Goal: Information Seeking & Learning: Learn about a topic

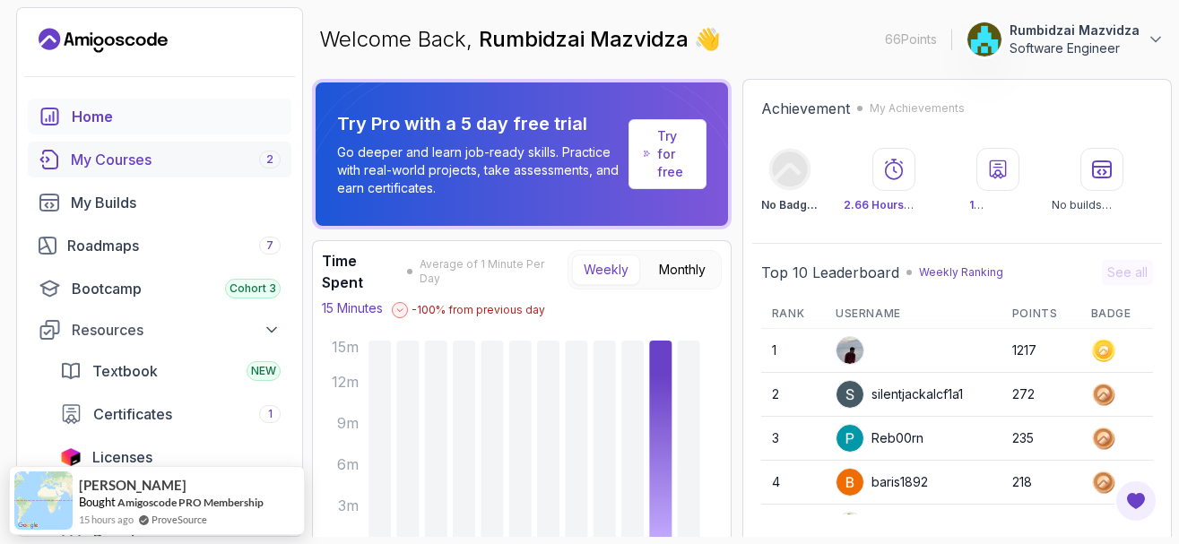
click at [190, 152] on div "My Courses 2" at bounding box center [176, 160] width 210 height 22
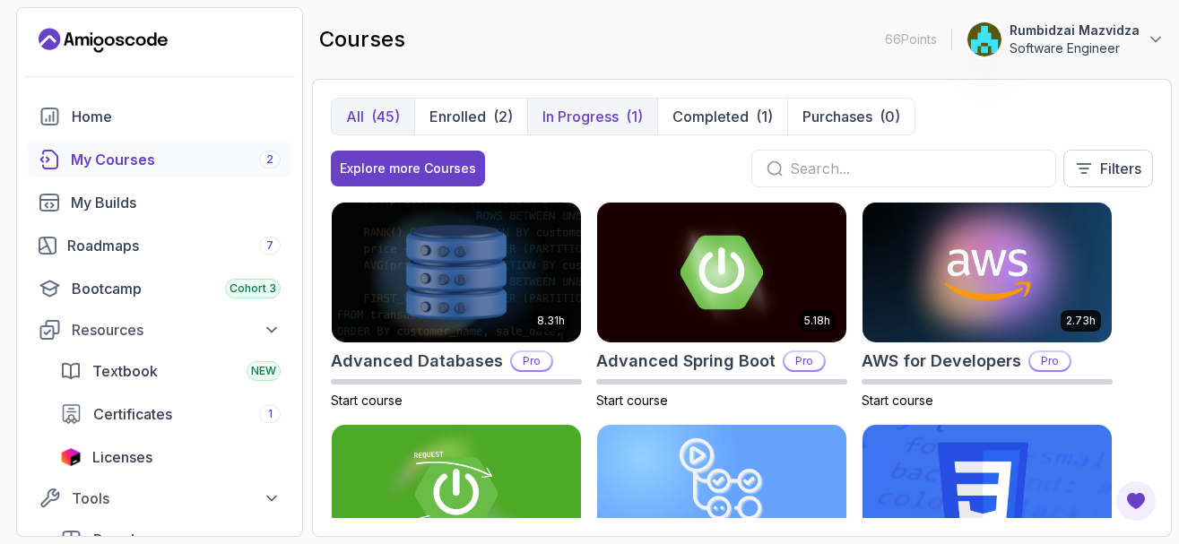
click at [589, 118] on p "In Progress" at bounding box center [581, 117] width 76 height 22
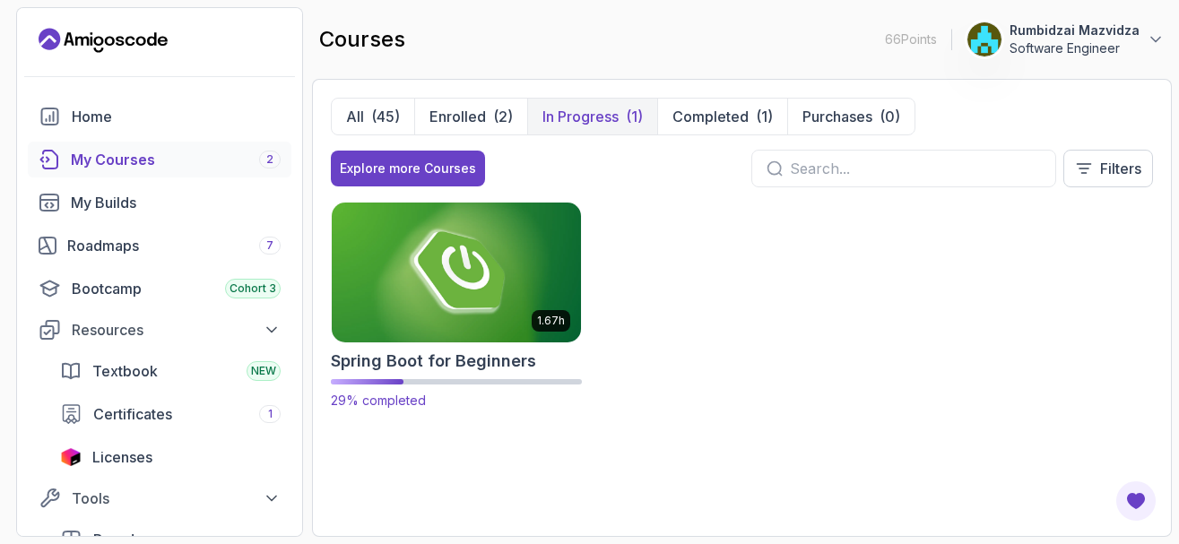
click at [452, 261] on img at bounding box center [457, 272] width 262 height 146
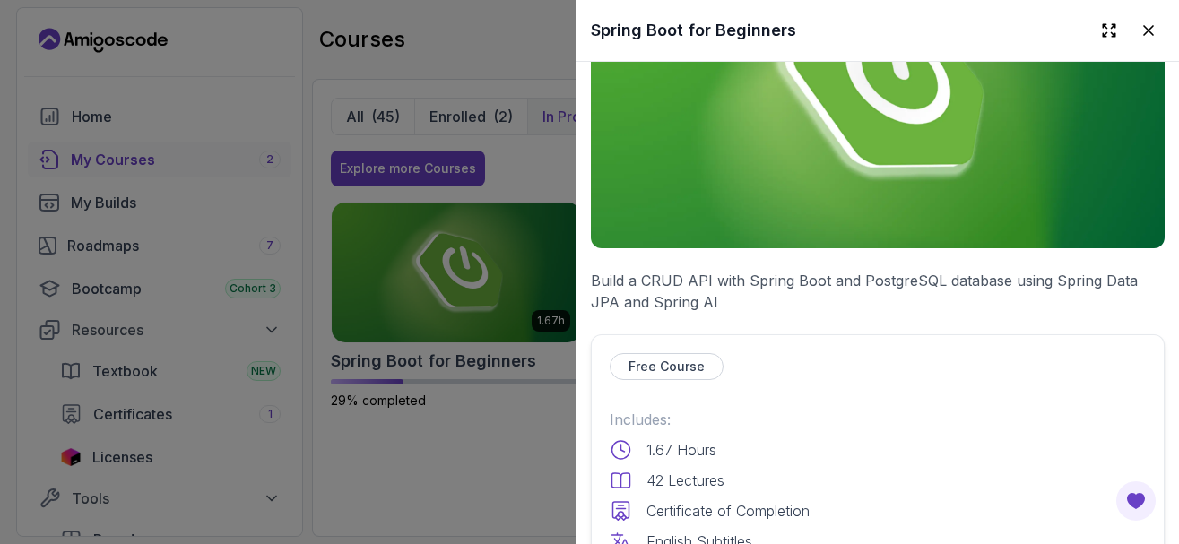
scroll to position [538, 0]
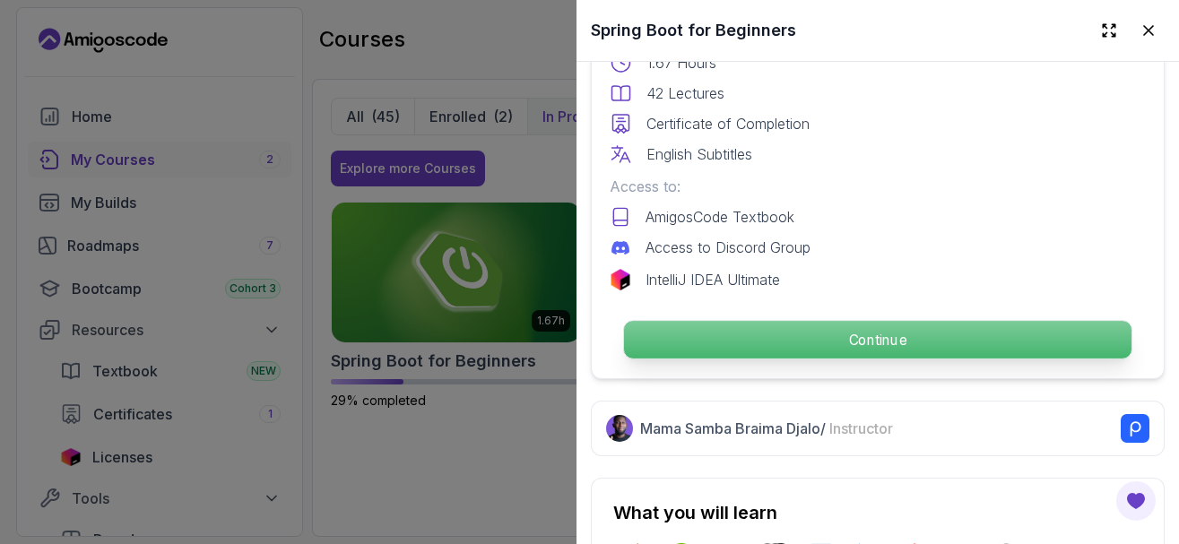
click at [742, 343] on p "Continue" at bounding box center [878, 340] width 508 height 38
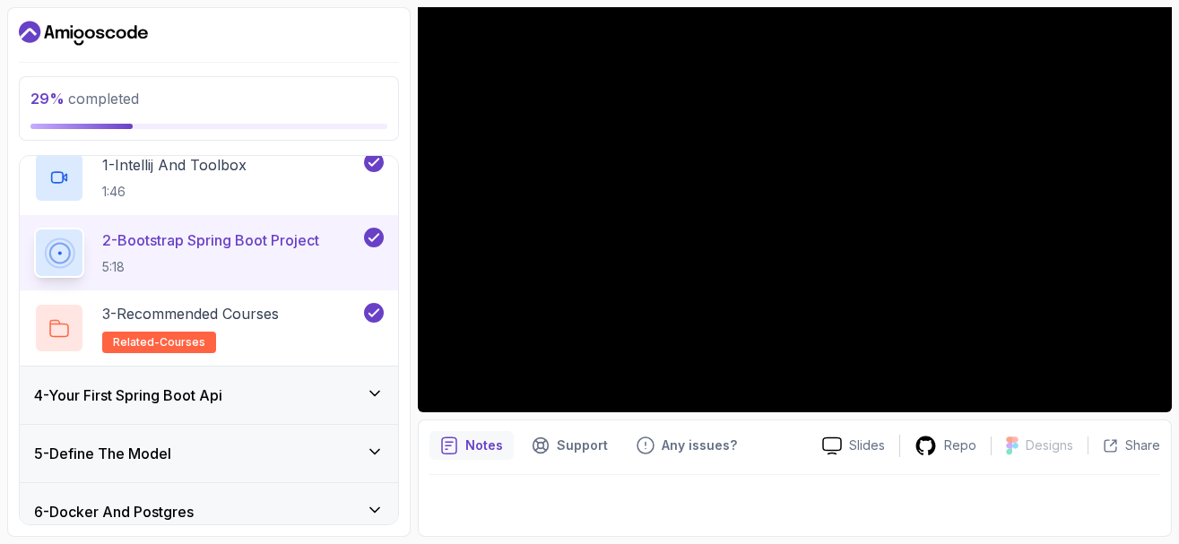
scroll to position [215, 0]
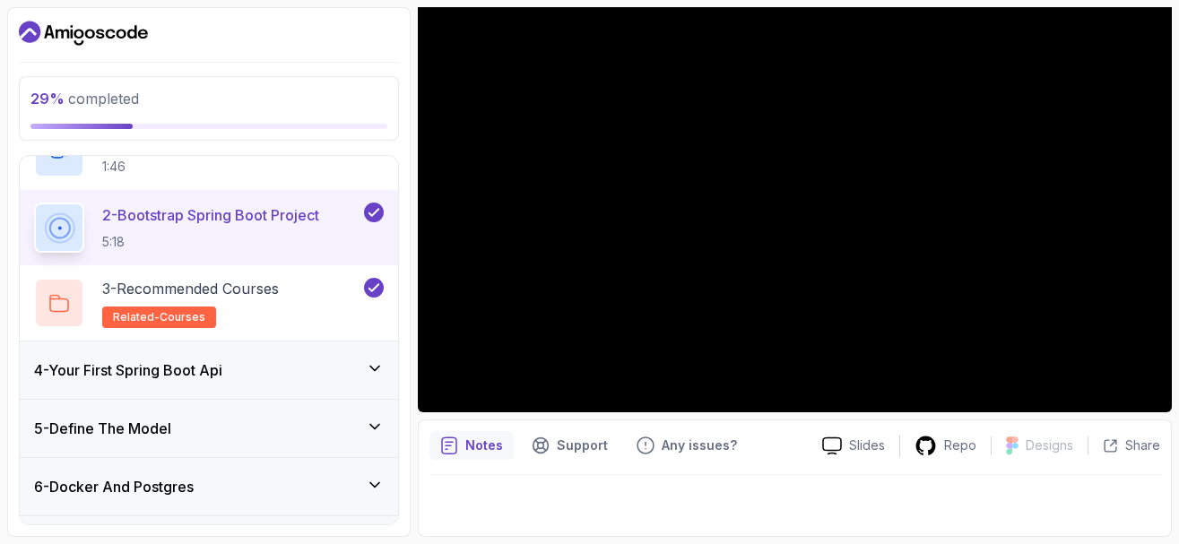
click at [374, 369] on icon at bounding box center [375, 369] width 18 height 18
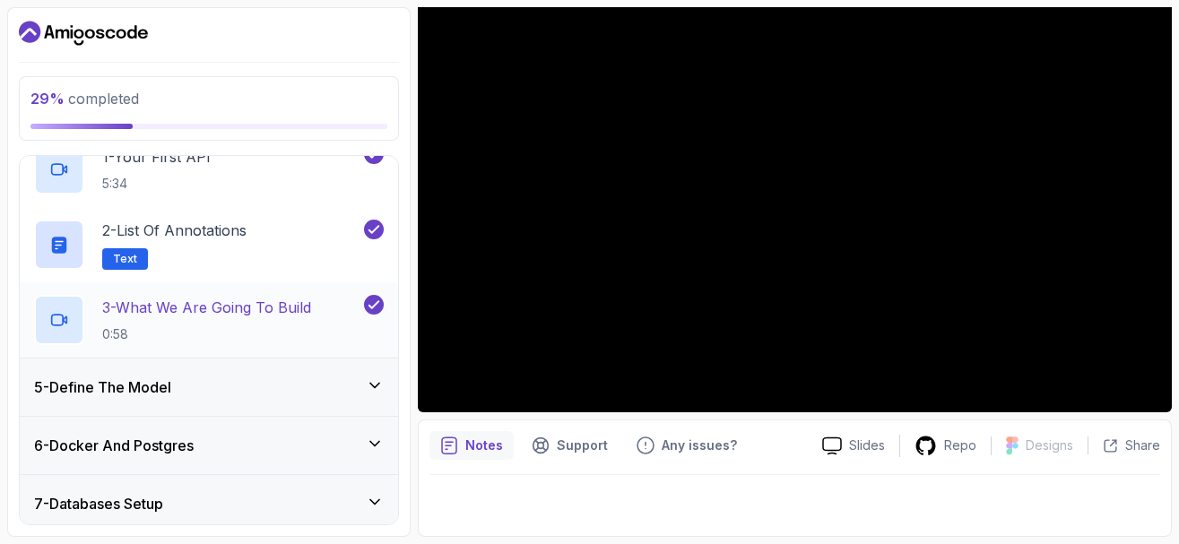
scroll to position [286, 0]
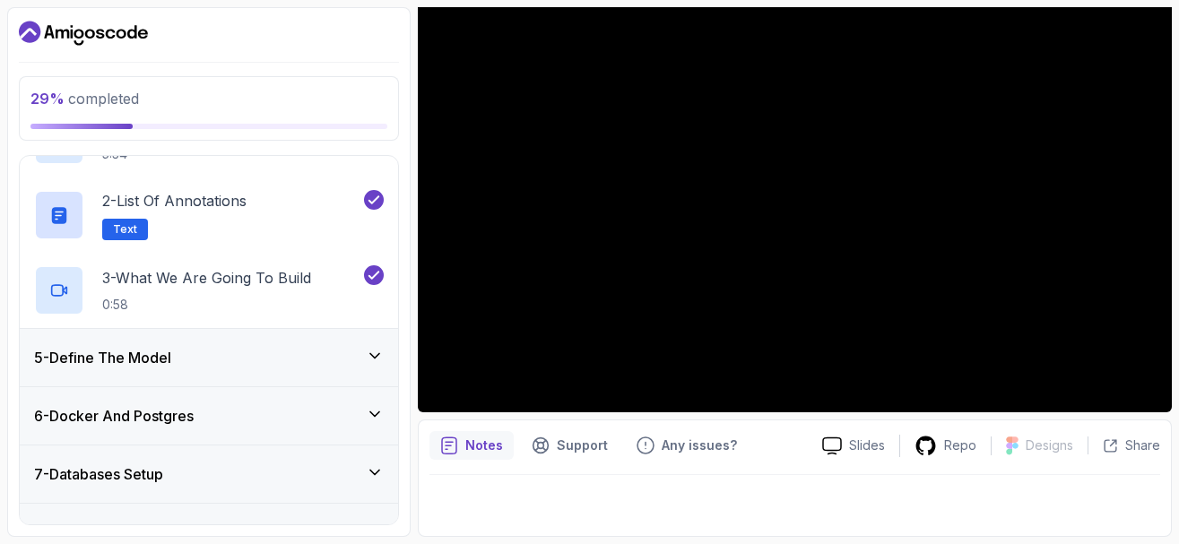
click at [374, 355] on icon at bounding box center [375, 356] width 18 height 18
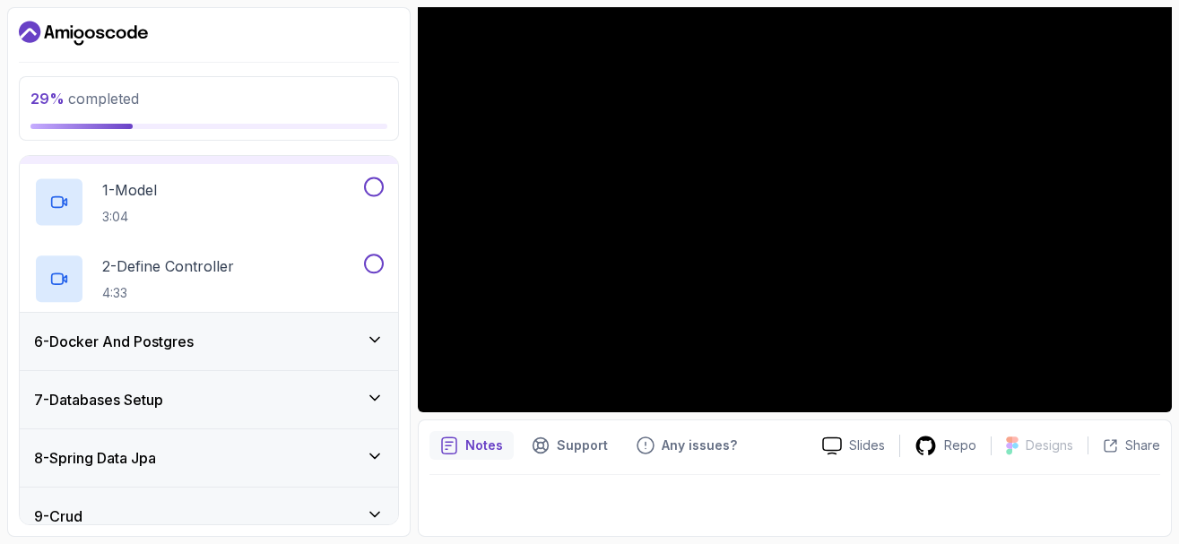
scroll to position [238, 0]
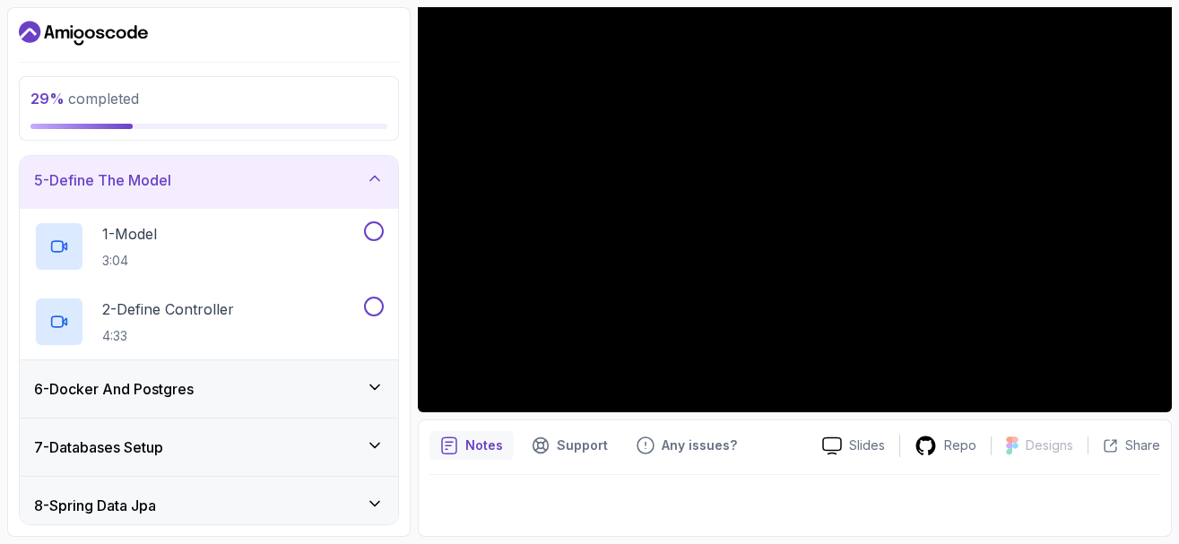
click at [378, 387] on icon at bounding box center [374, 388] width 9 height 4
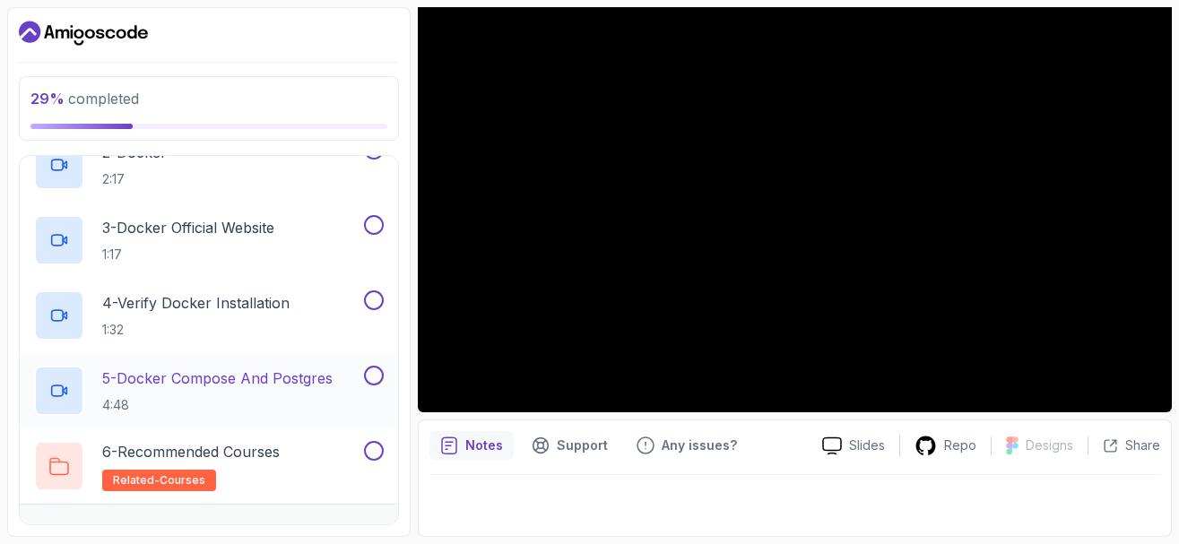
scroll to position [561, 0]
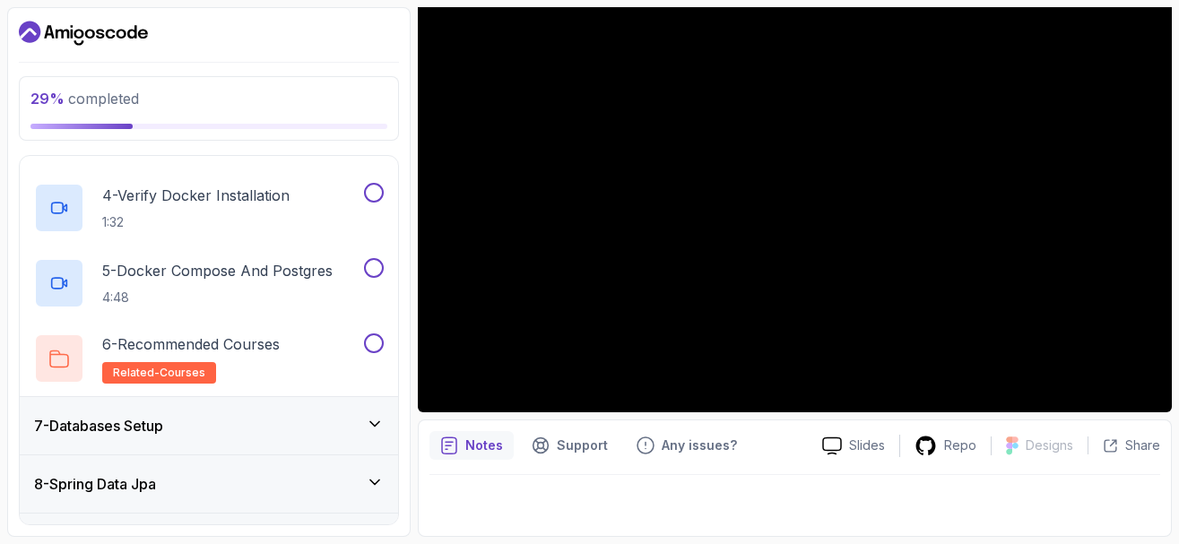
click at [377, 416] on icon at bounding box center [375, 424] width 18 height 18
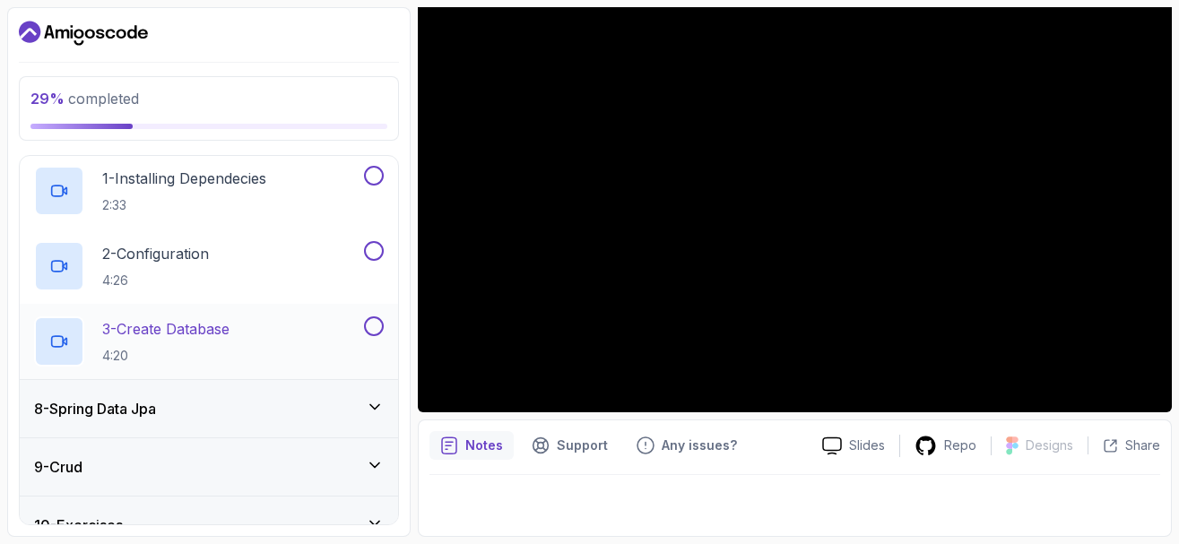
scroll to position [439, 0]
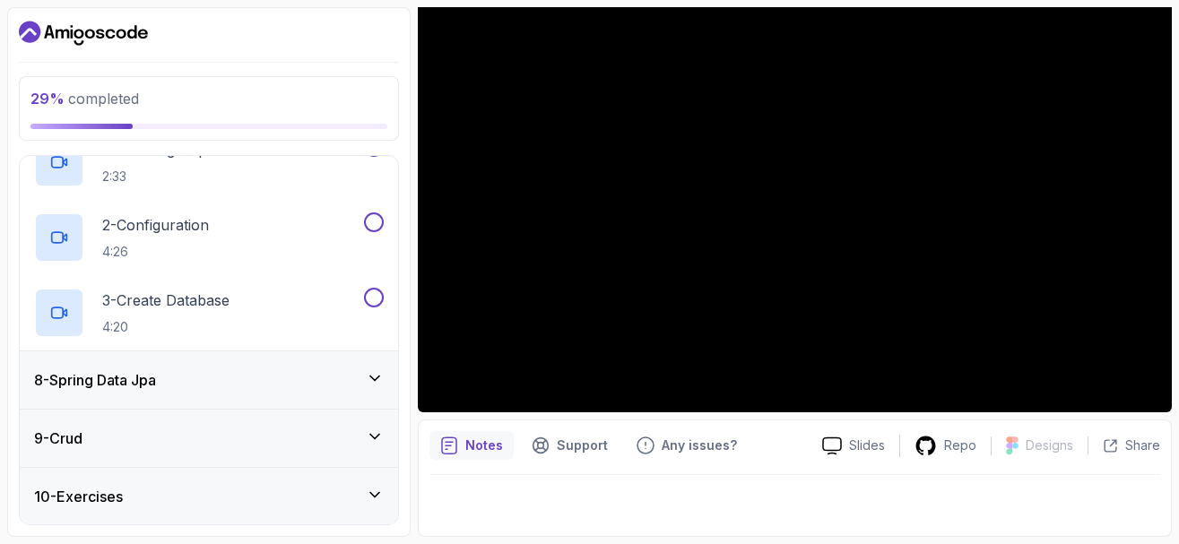
click at [370, 377] on icon at bounding box center [374, 379] width 9 height 4
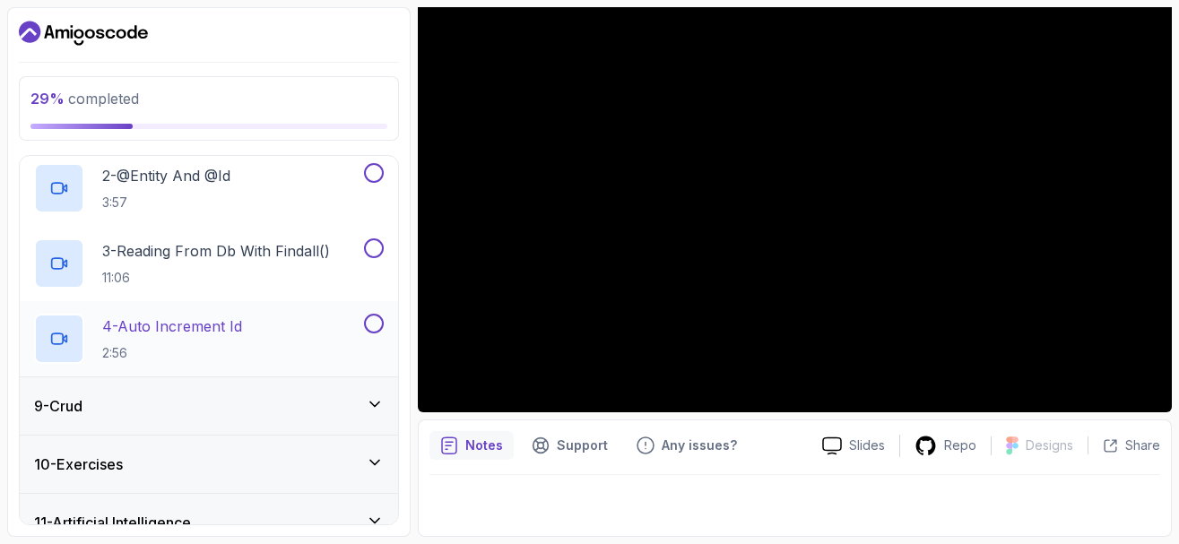
scroll to position [631, 0]
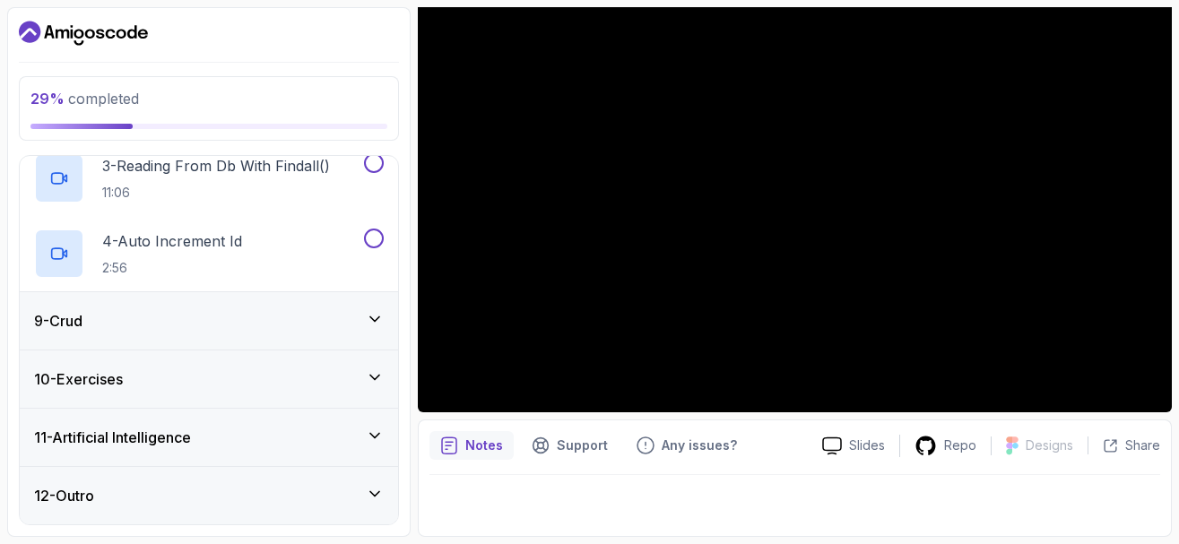
click at [375, 319] on icon at bounding box center [375, 319] width 18 height 18
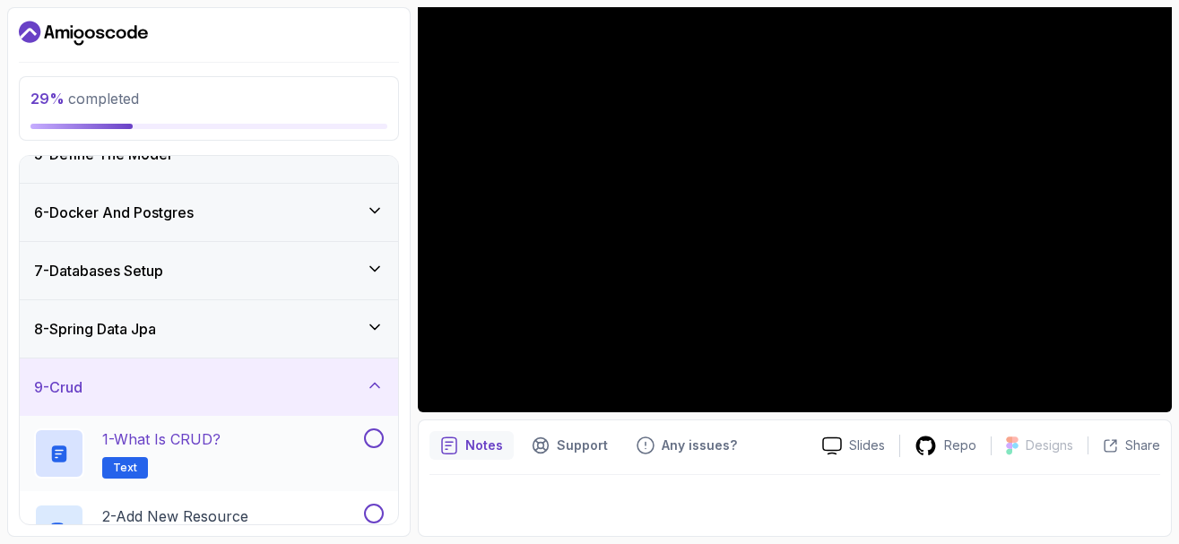
scroll to position [233, 0]
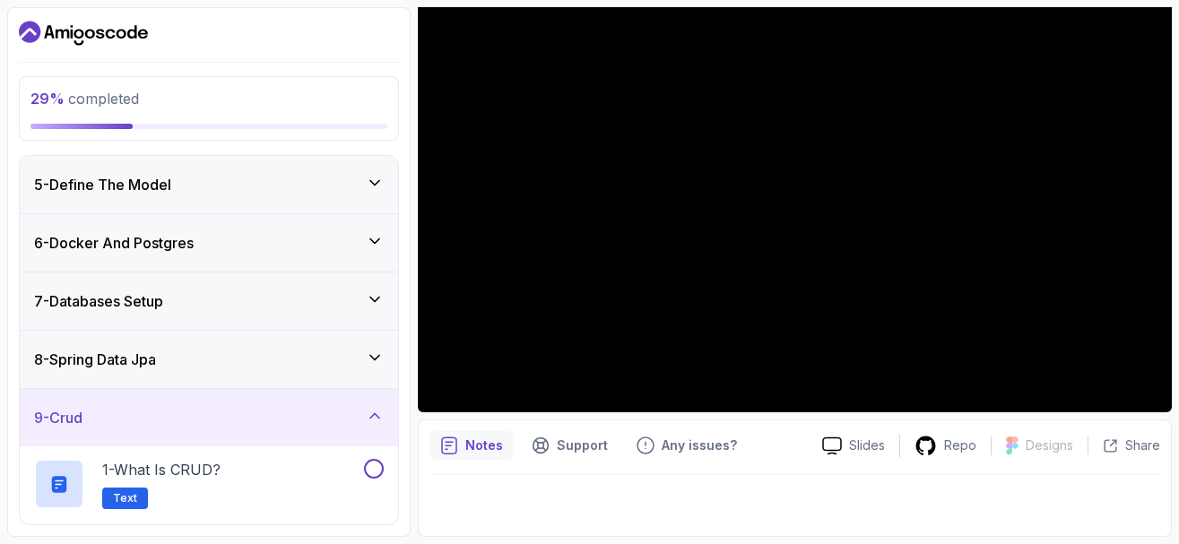
click at [376, 416] on icon at bounding box center [375, 416] width 18 height 18
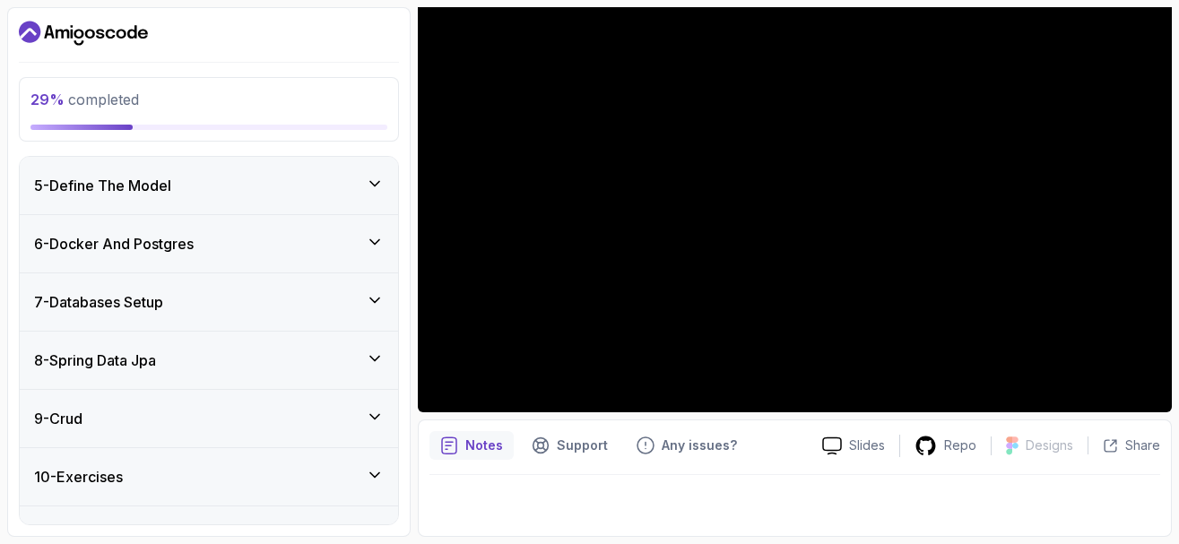
scroll to position [331, 0]
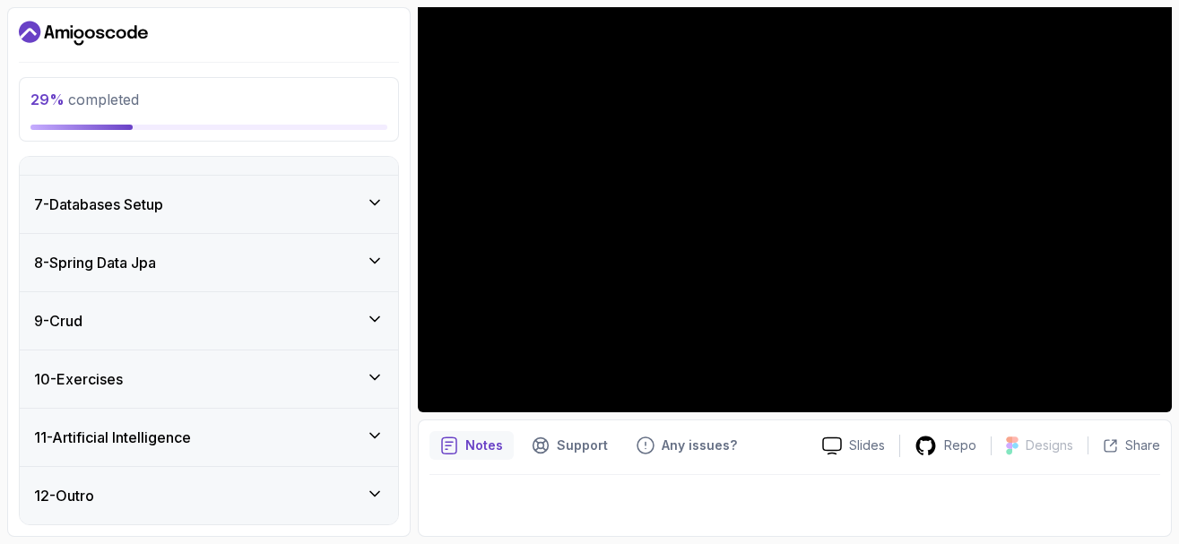
click at [378, 380] on icon at bounding box center [375, 378] width 18 height 18
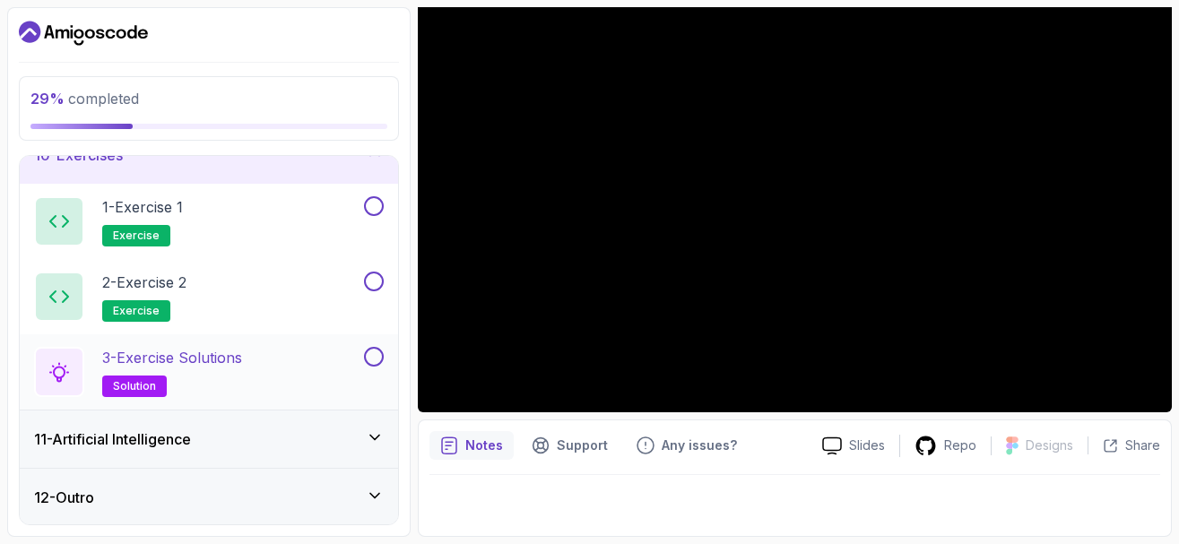
scroll to position [556, 0]
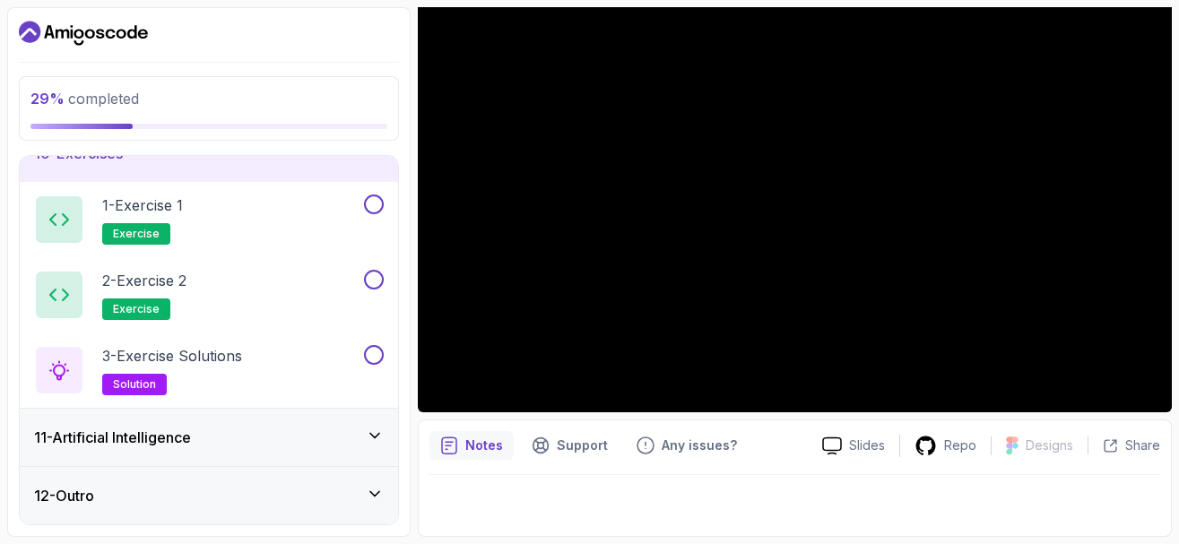
click at [371, 438] on icon at bounding box center [375, 436] width 18 height 18
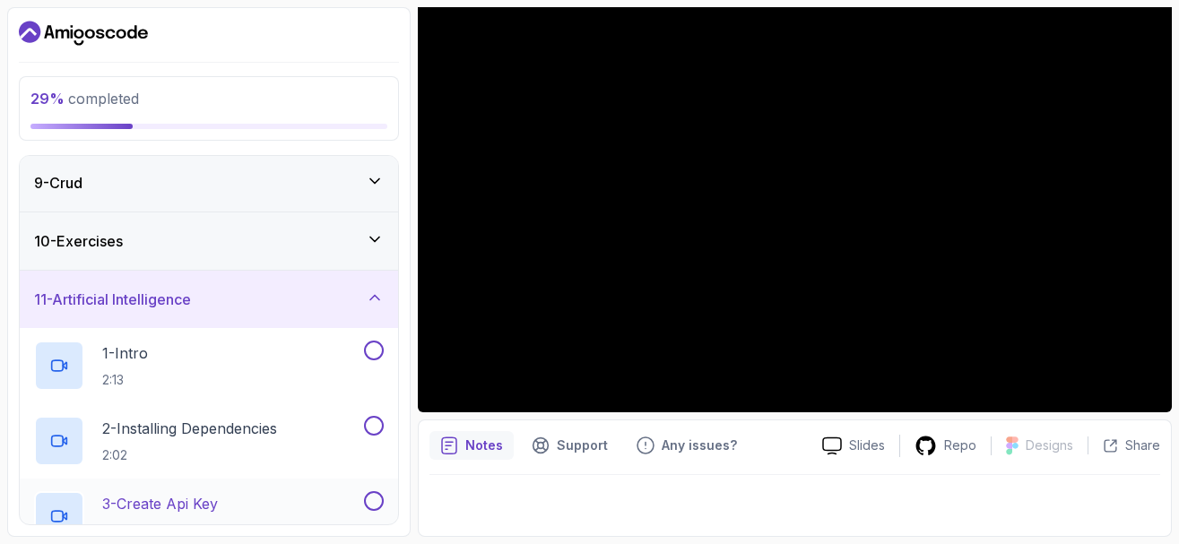
scroll to position [427, 0]
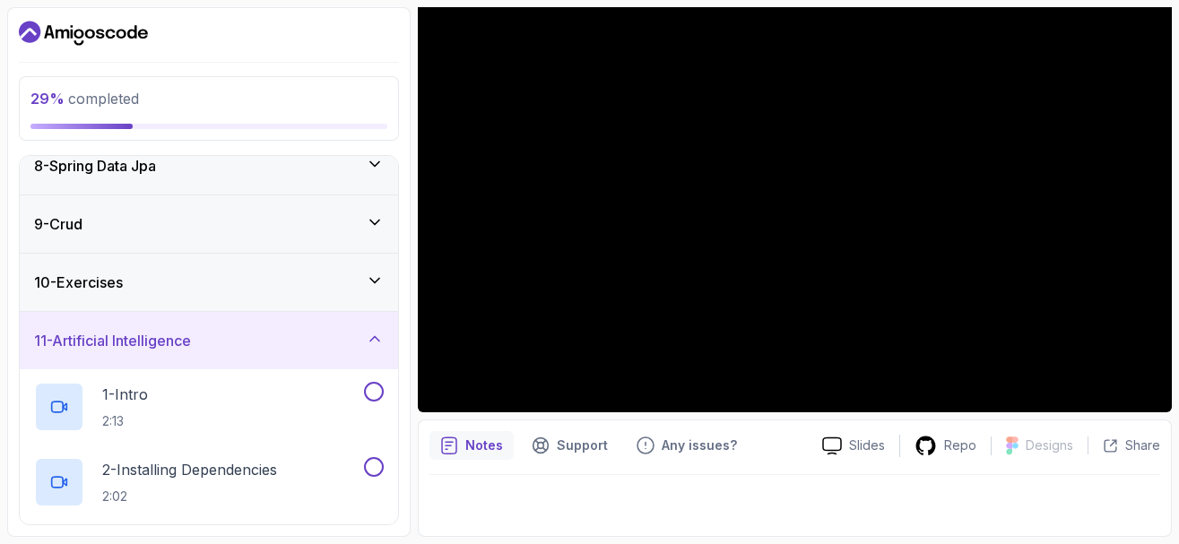
click at [370, 344] on icon at bounding box center [375, 339] width 18 height 18
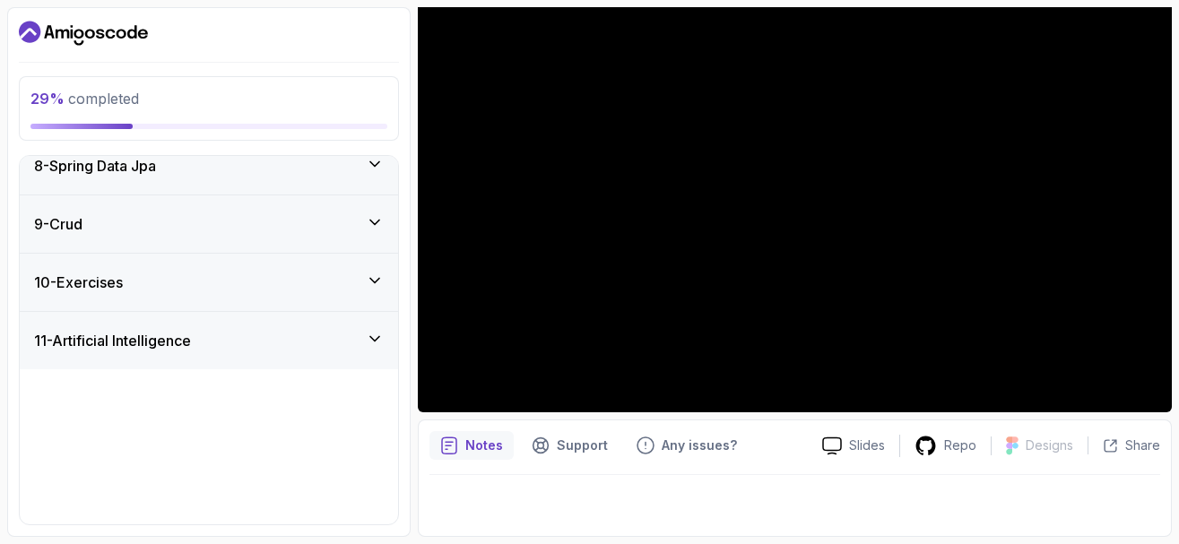
scroll to position [331, 0]
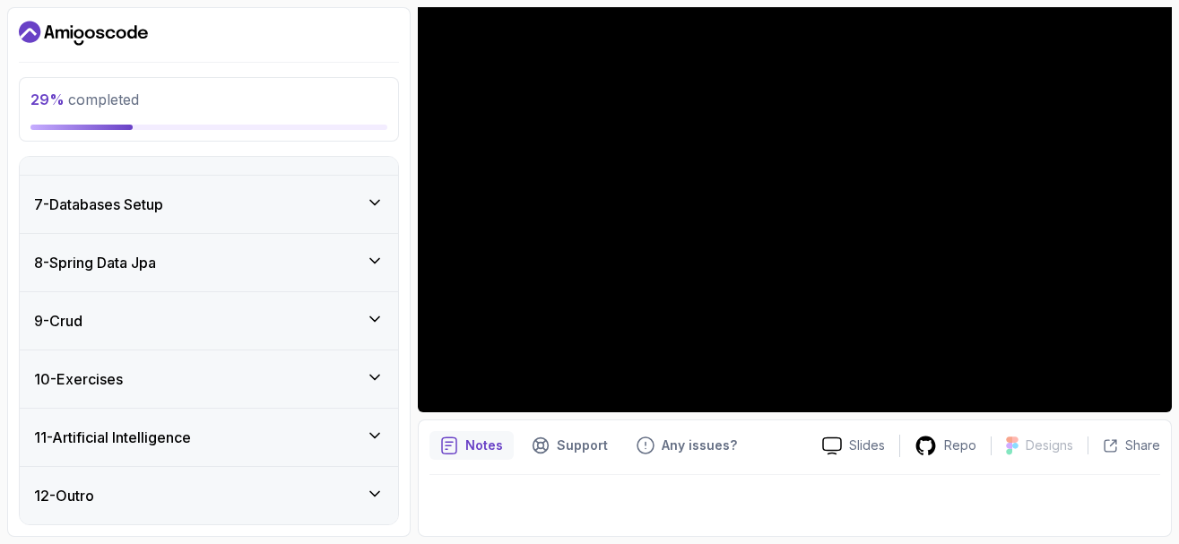
click at [380, 491] on icon at bounding box center [375, 494] width 18 height 18
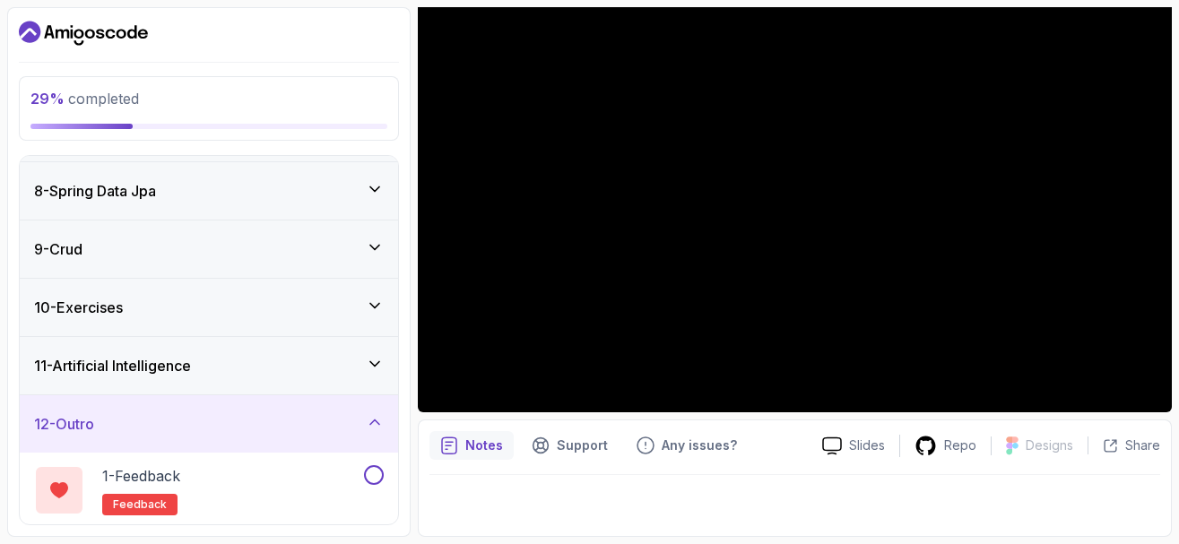
scroll to position [481, 0]
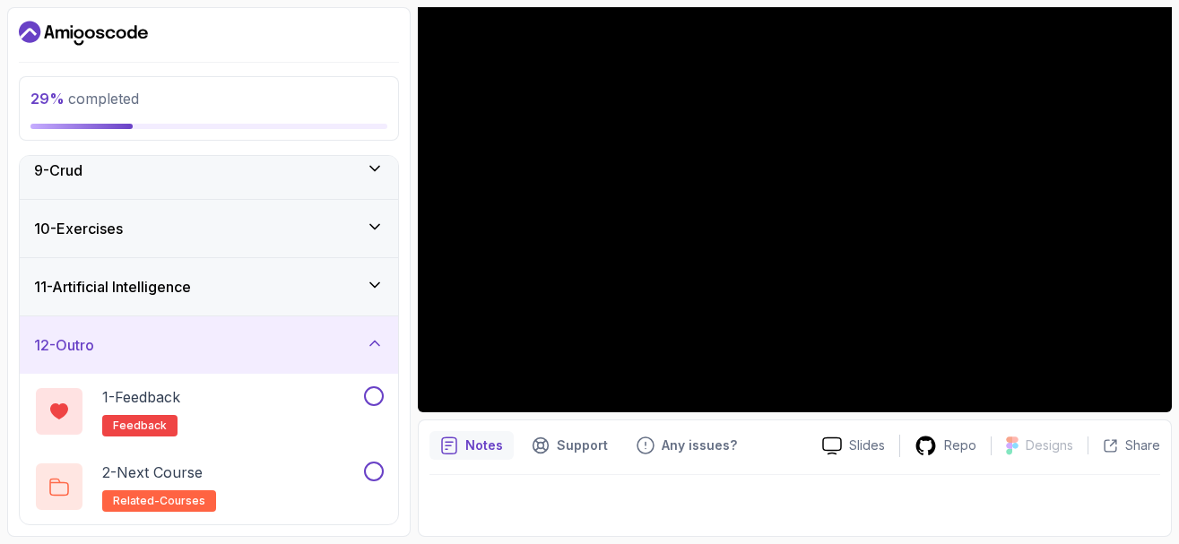
click at [371, 348] on icon at bounding box center [375, 344] width 18 height 18
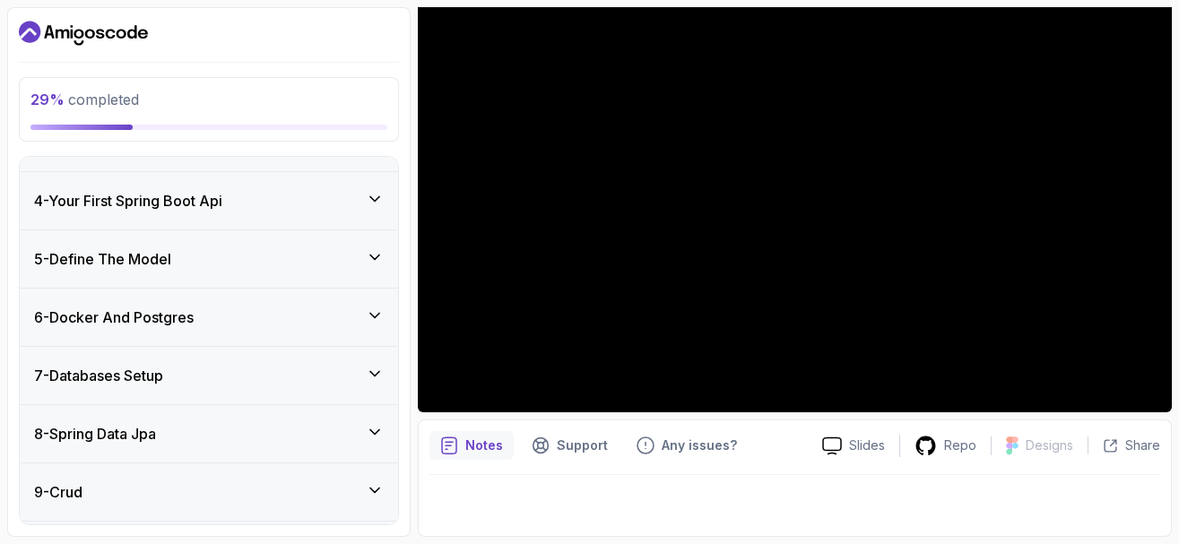
scroll to position [0, 0]
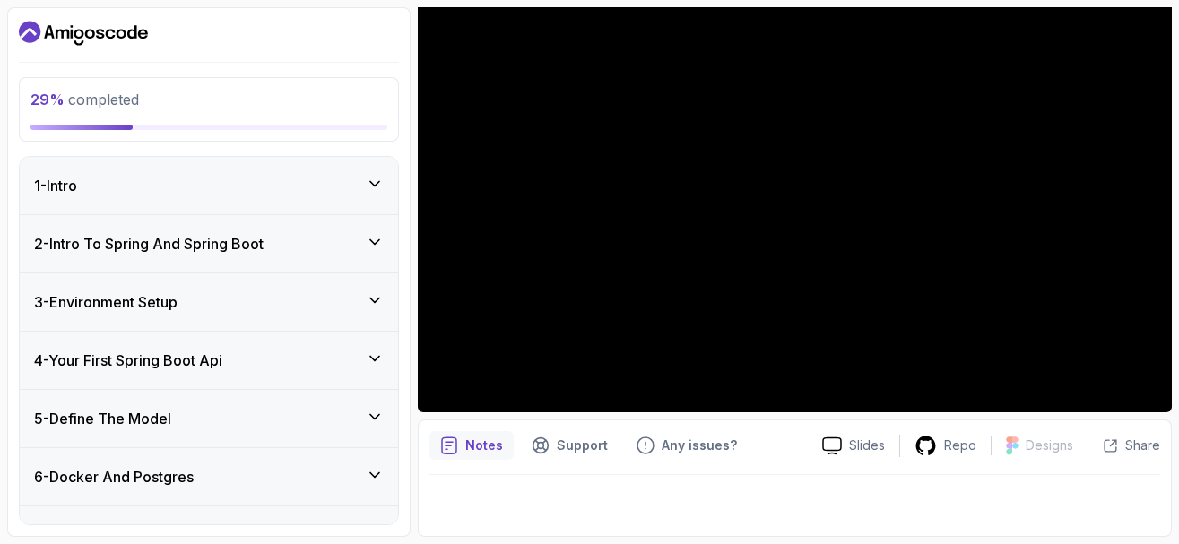
click at [377, 358] on icon at bounding box center [375, 359] width 18 height 18
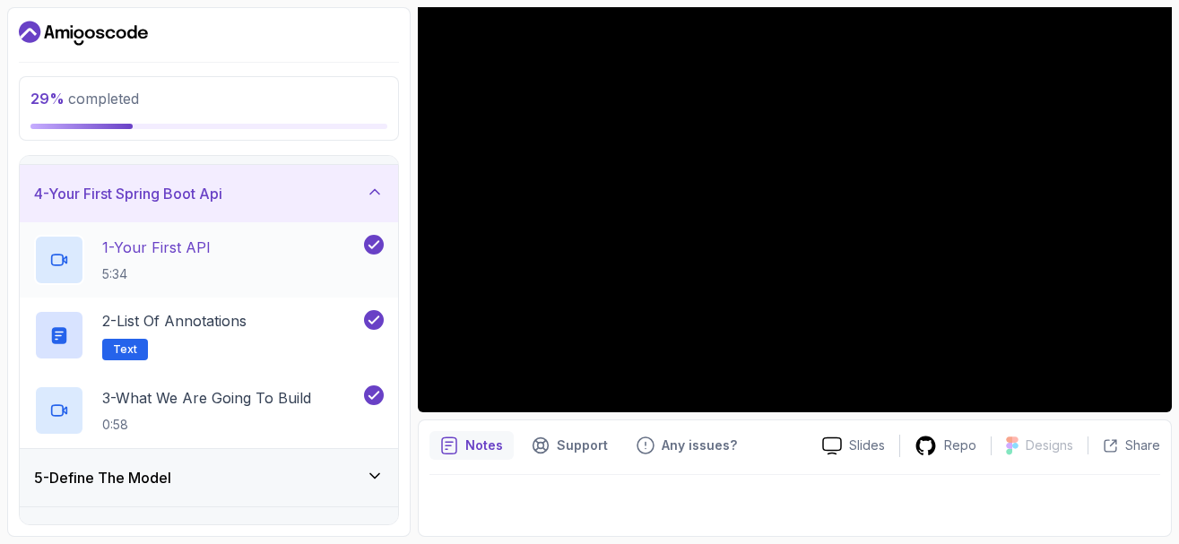
scroll to position [108, 0]
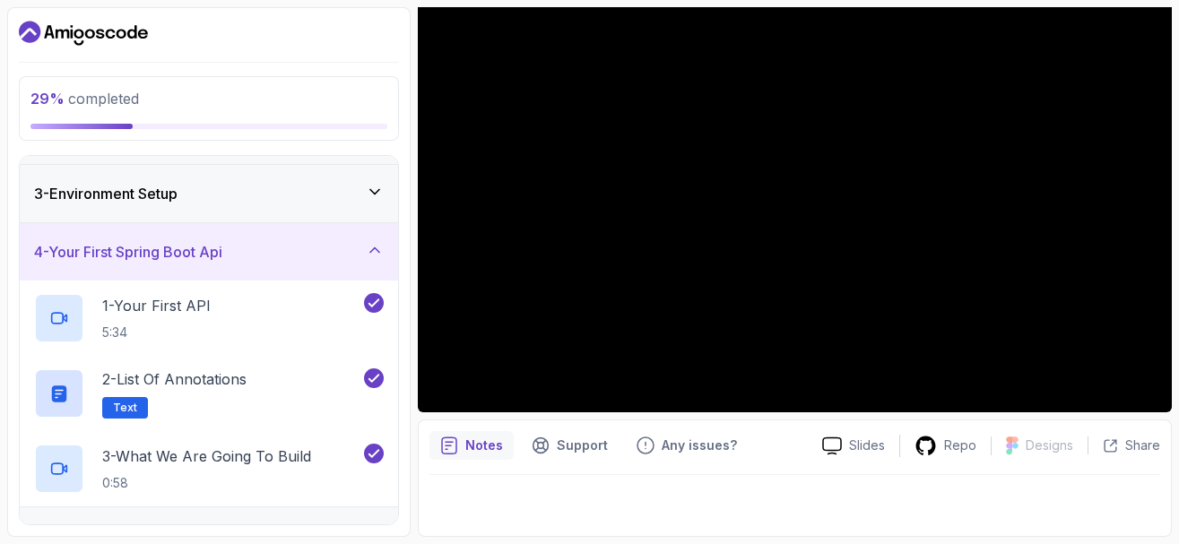
click at [378, 248] on icon at bounding box center [375, 250] width 18 height 18
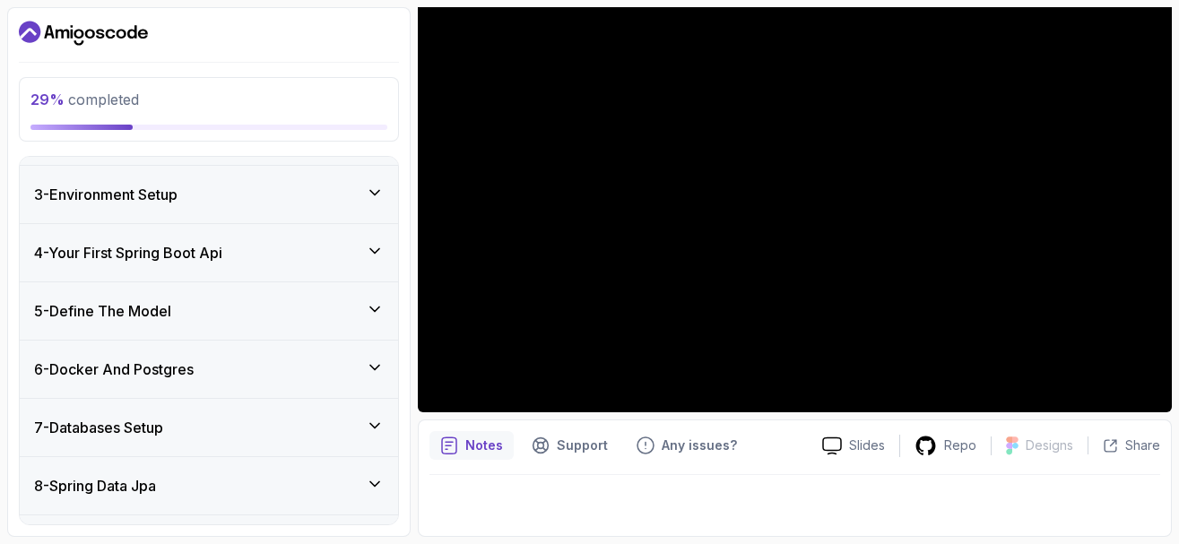
click at [377, 314] on icon at bounding box center [375, 309] width 18 height 18
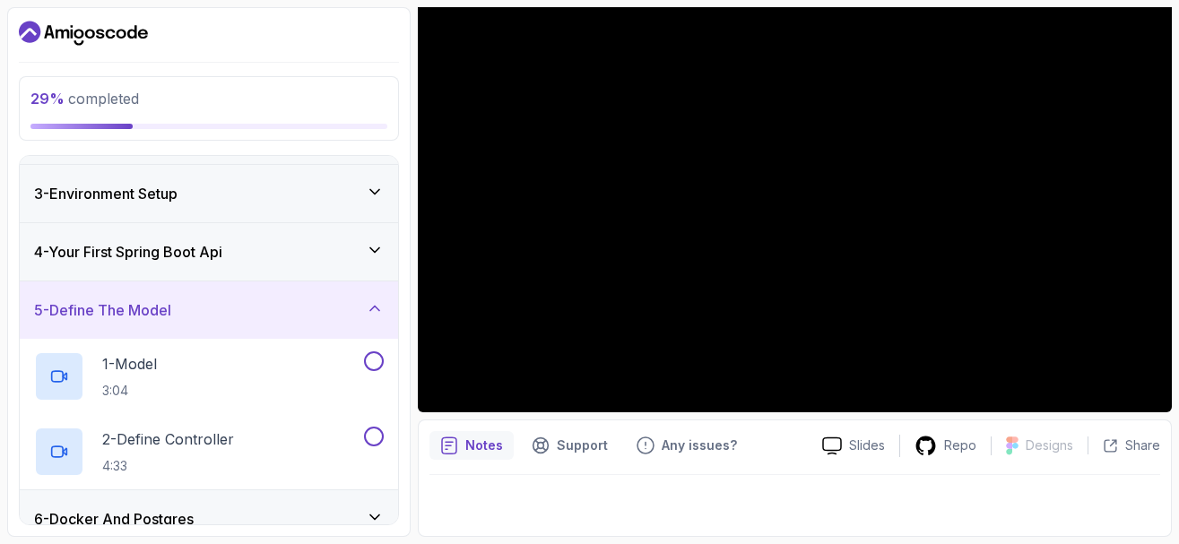
click at [363, 292] on div "5 - Define The Model" at bounding box center [209, 310] width 378 height 57
